Goal: Transaction & Acquisition: Download file/media

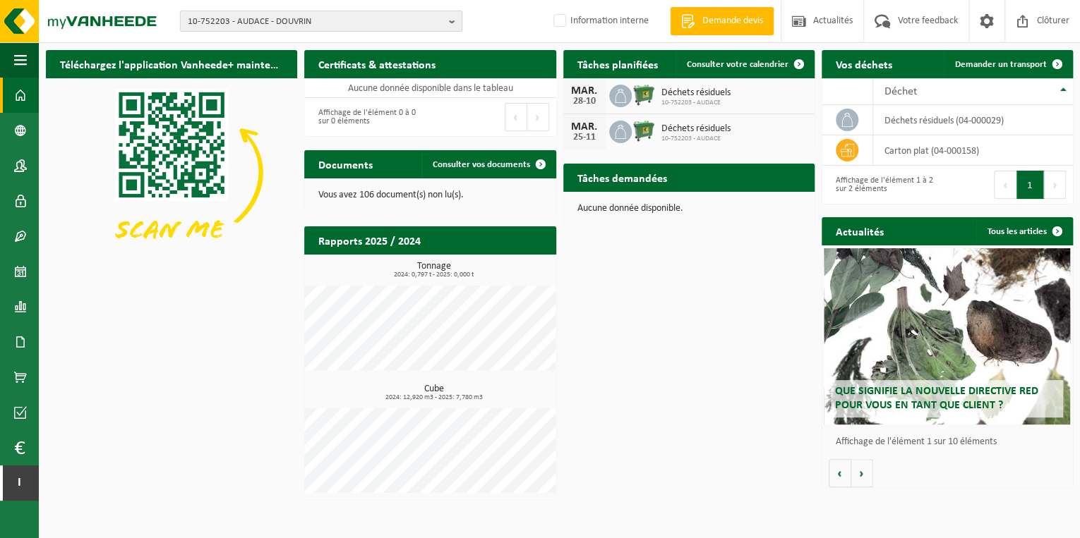
click at [292, 20] on span "10-752203 - AUDACE - DOUVRIN" at bounding box center [315, 21] width 255 height 21
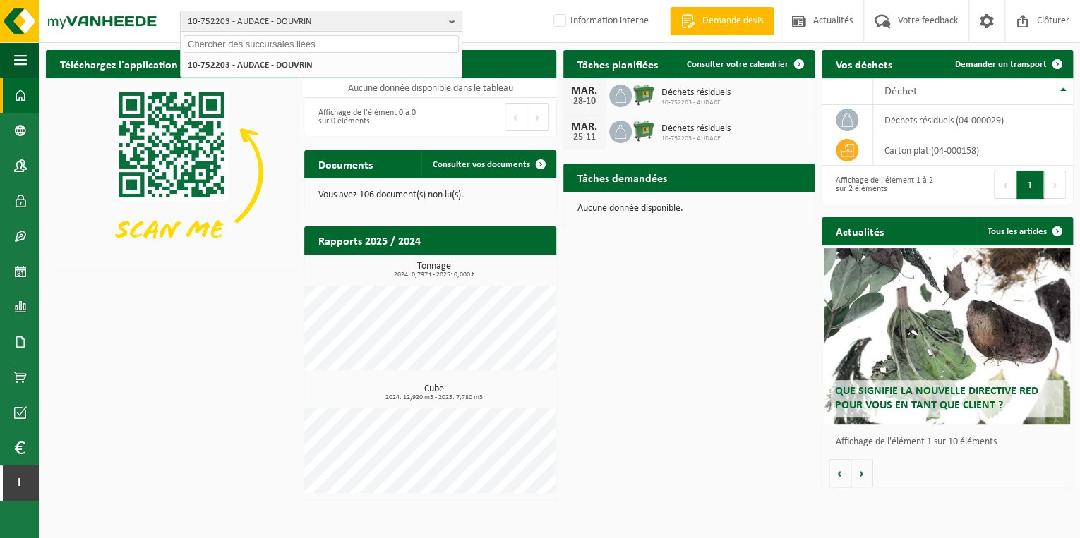
click at [295, 42] on input "text" at bounding box center [320, 44] width 275 height 18
type input "K"
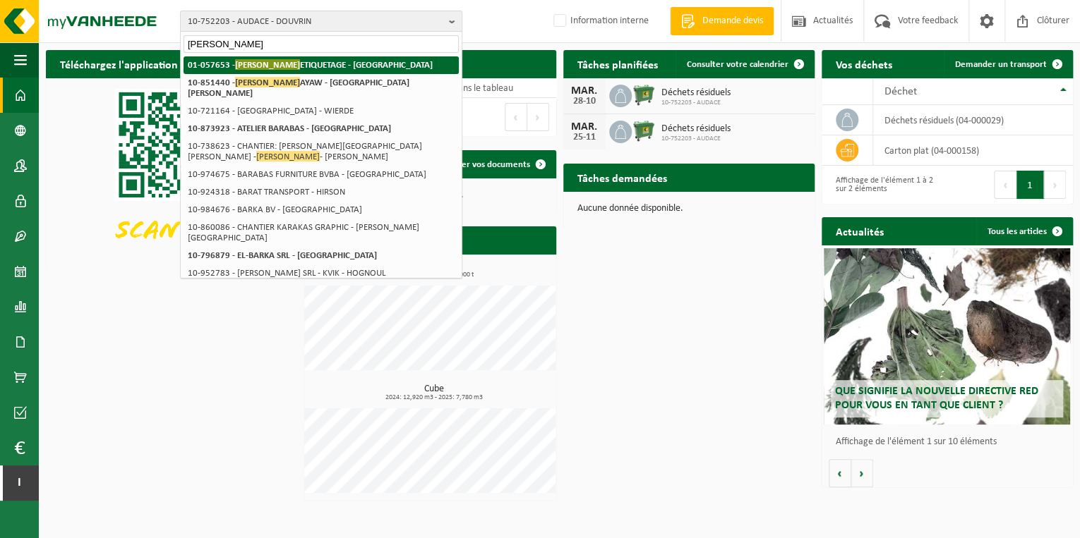
type input "[PERSON_NAME]"
click at [361, 65] on strong "01-057653 - [PERSON_NAME] ETIQUETAGE - [GEOGRAPHIC_DATA]" at bounding box center [310, 64] width 245 height 11
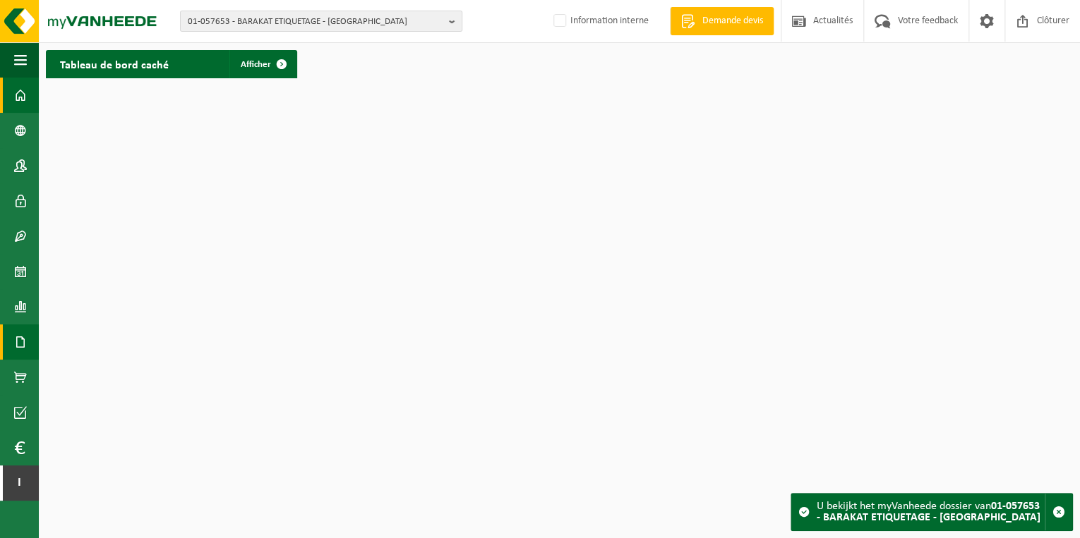
click at [16, 337] on span at bounding box center [20, 342] width 13 height 35
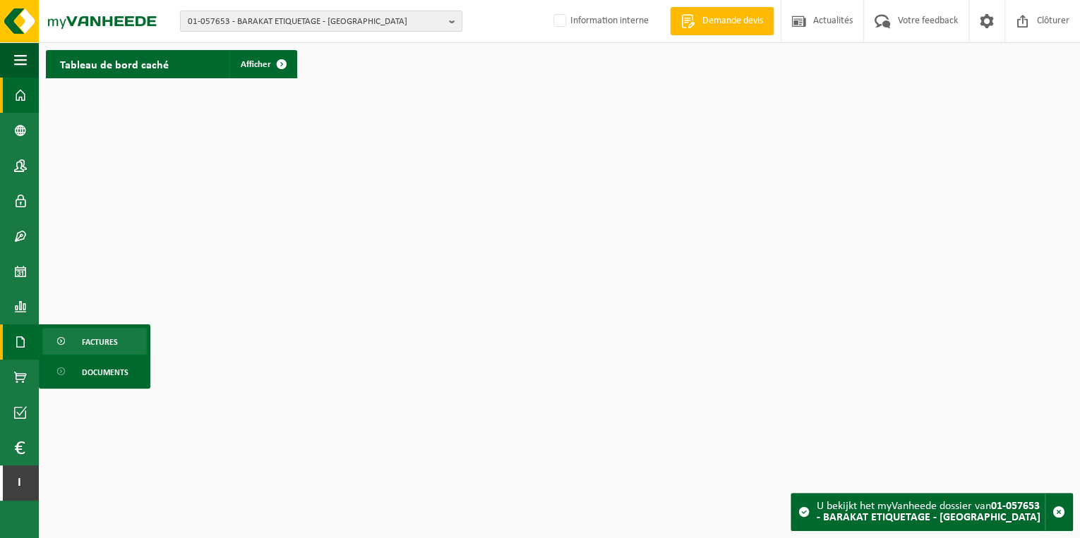
click at [104, 341] on span "Factures" at bounding box center [100, 342] width 36 height 27
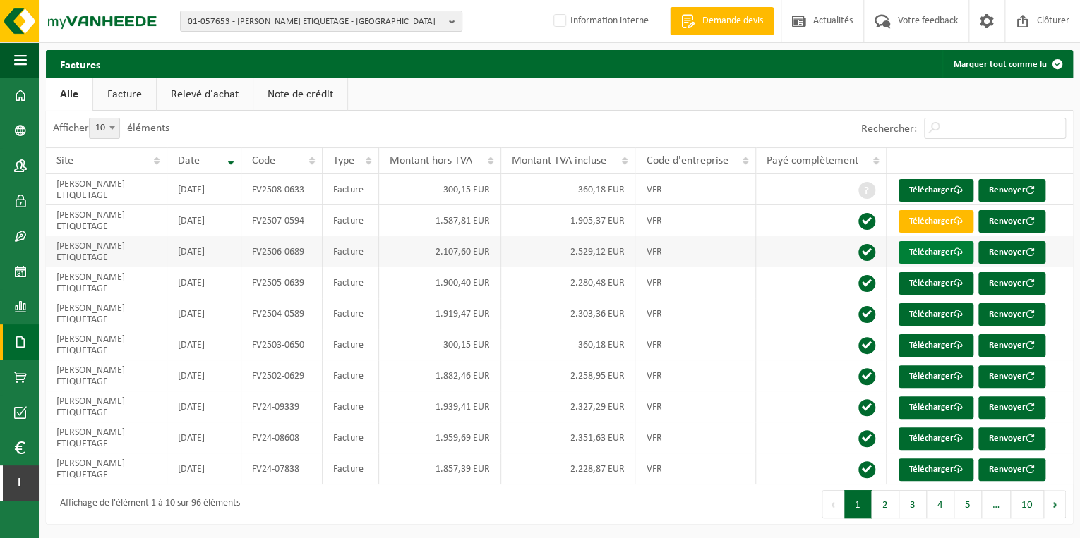
click at [939, 254] on link "Télécharger" at bounding box center [935, 252] width 75 height 23
click at [934, 251] on link "Télécharger" at bounding box center [935, 252] width 75 height 23
click at [886, 510] on button "2" at bounding box center [886, 504] width 28 height 28
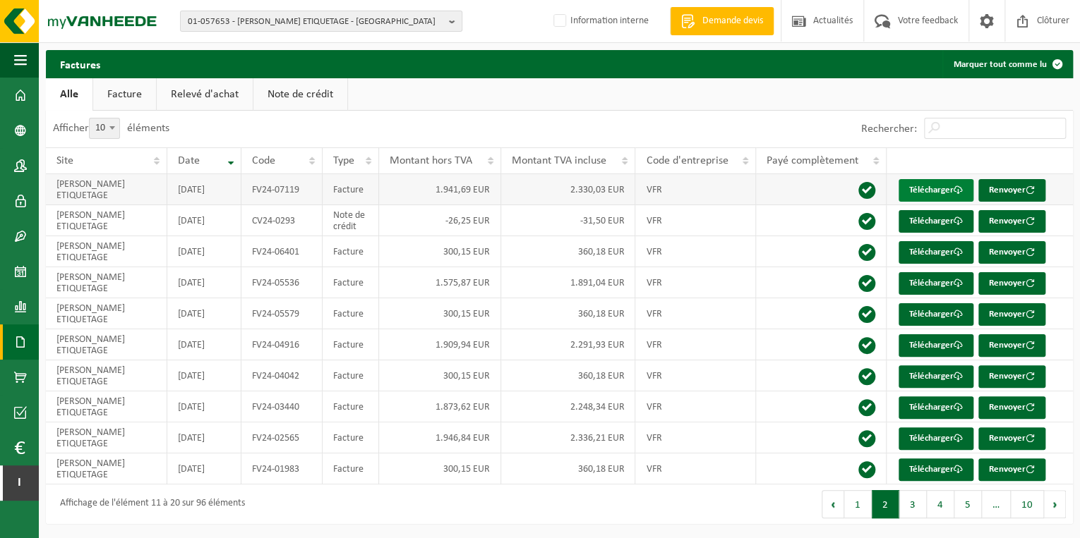
click at [925, 183] on link "Télécharger" at bounding box center [935, 190] width 75 height 23
click at [936, 500] on button "4" at bounding box center [941, 504] width 28 height 28
click at [913, 402] on link "Télécharger" at bounding box center [935, 408] width 75 height 23
click at [974, 505] on button "5" at bounding box center [968, 504] width 28 height 28
click at [971, 506] on button "6" at bounding box center [968, 504] width 28 height 28
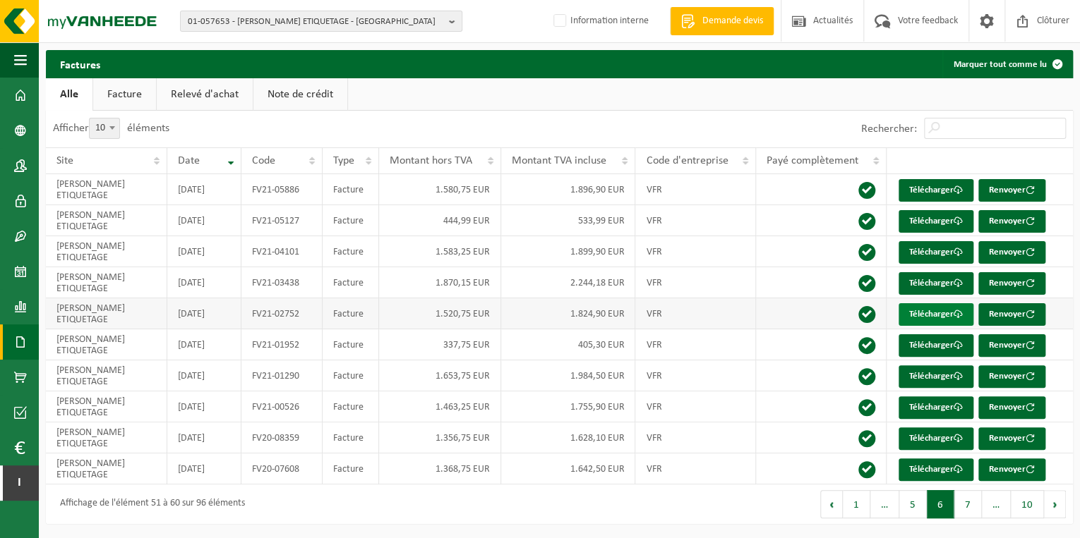
click at [913, 308] on link "Télécharger" at bounding box center [935, 314] width 75 height 23
click at [1028, 500] on button "10" at bounding box center [1027, 504] width 33 height 28
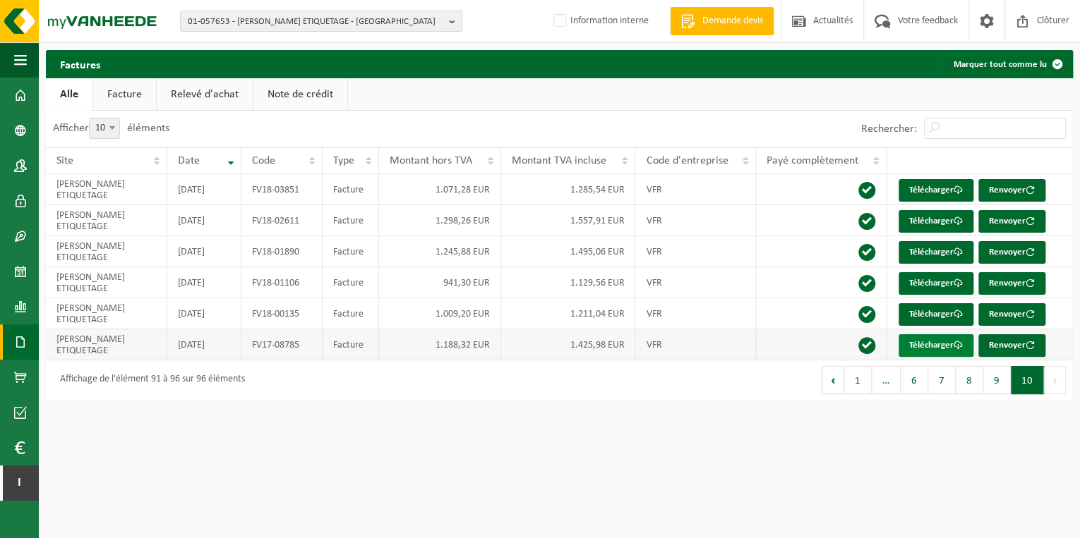
click at [923, 341] on link "Télécharger" at bounding box center [935, 346] width 75 height 23
click at [853, 375] on button "1" at bounding box center [858, 380] width 28 height 28
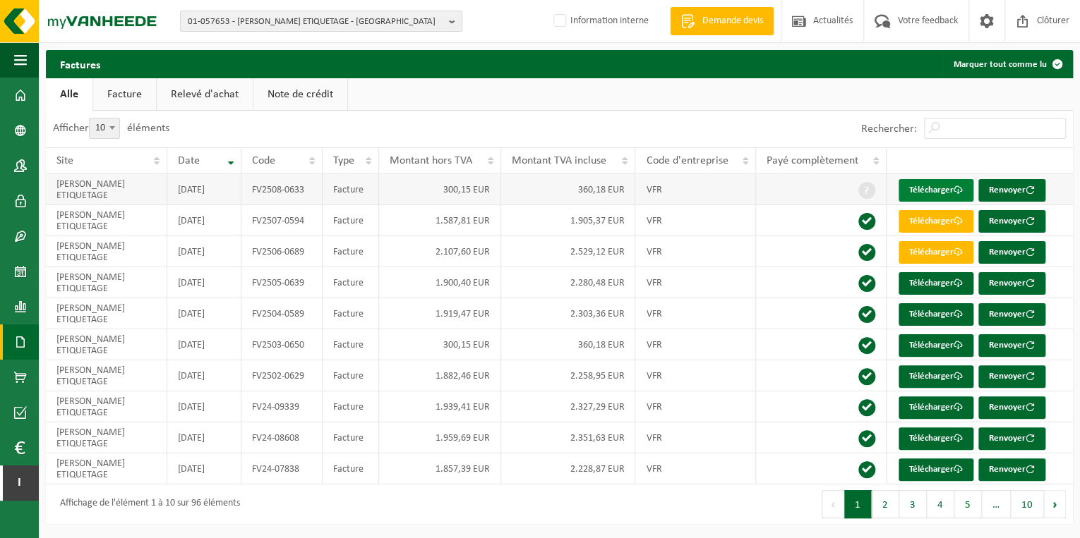
click at [935, 186] on link "Télécharger" at bounding box center [935, 190] width 75 height 23
